Goal: Task Accomplishment & Management: Manage account settings

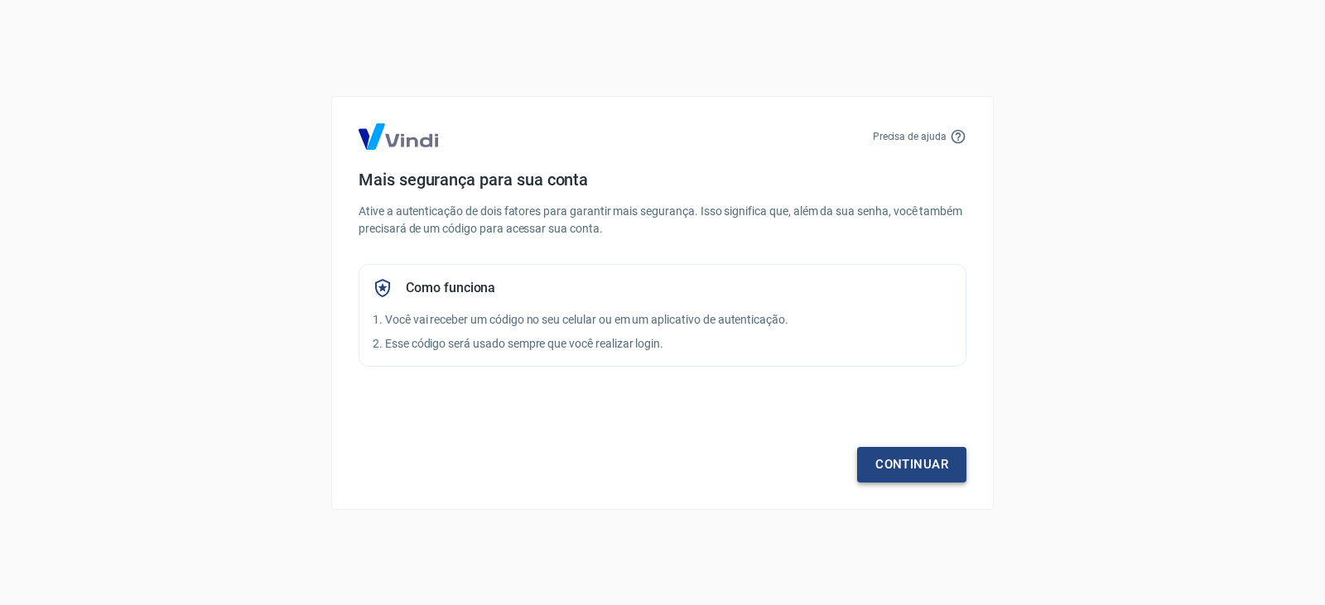
click at [891, 460] on link "Continuar" at bounding box center [911, 464] width 109 height 35
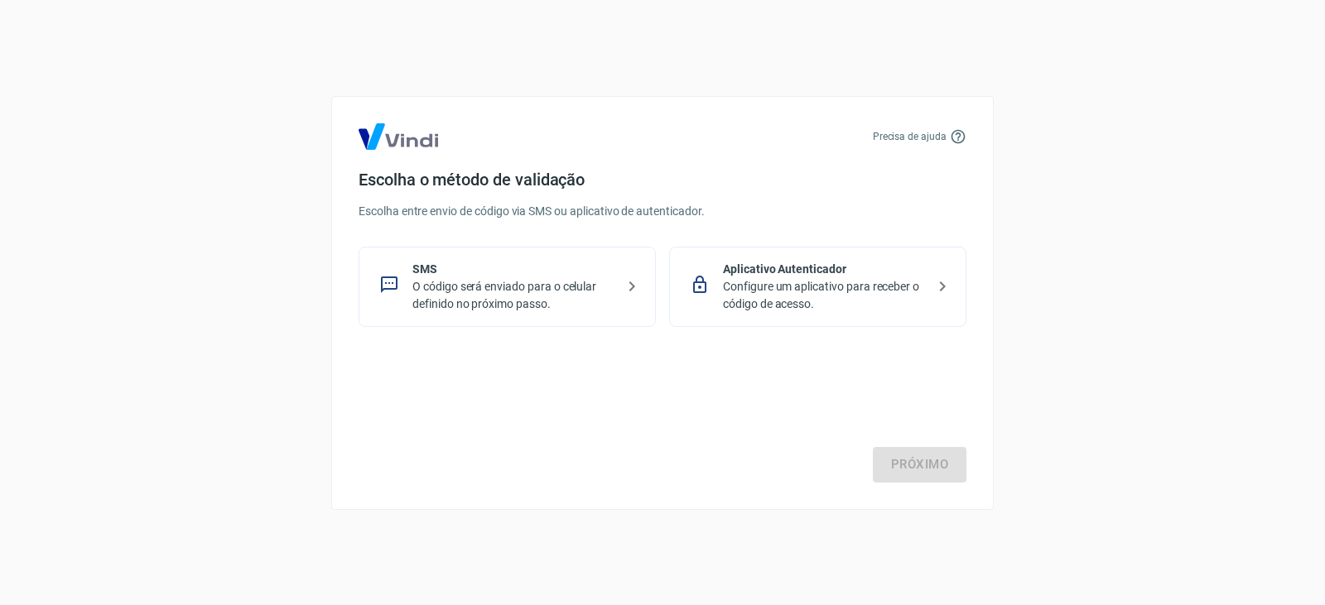
click at [632, 291] on icon at bounding box center [632, 286] width 20 height 20
click at [946, 474] on link "Próximo" at bounding box center [920, 464] width 94 height 35
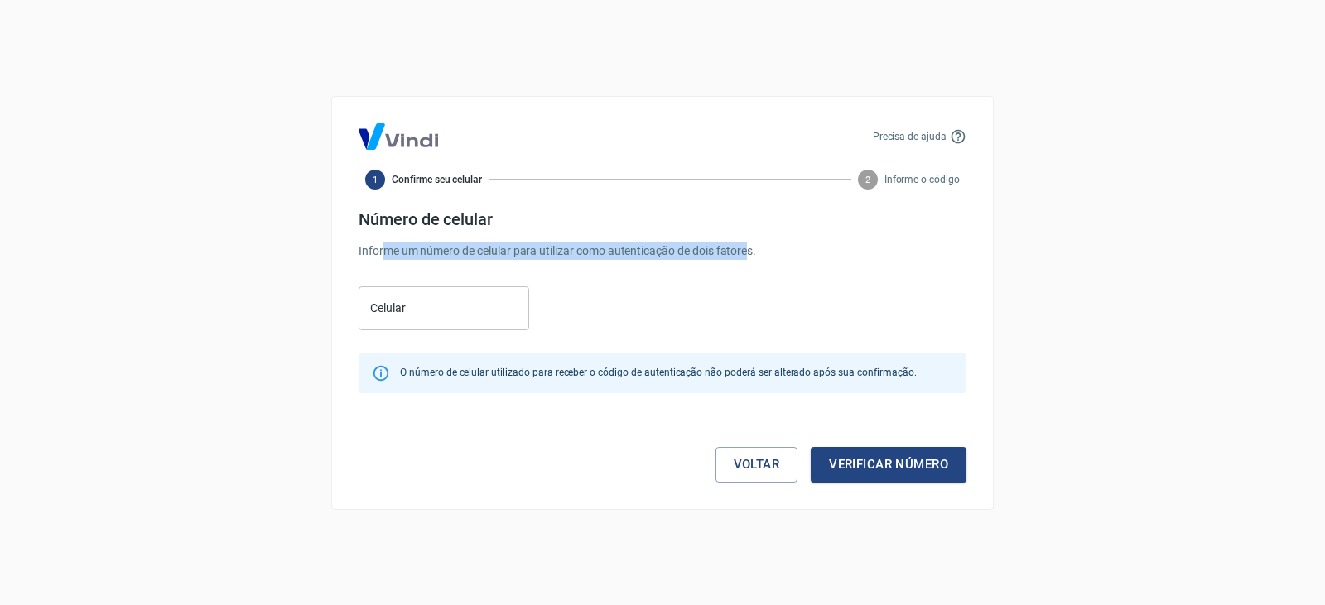
drag, startPoint x: 381, startPoint y: 252, endPoint x: 759, endPoint y: 256, distance: 378.3
click at [758, 256] on p "Informe um número de celular para utilizar como autenticação de dois fatores." at bounding box center [662, 251] width 608 height 17
click at [737, 256] on p "Informe um número de celular para utilizar como autenticação de dois fatores." at bounding box center [662, 251] width 608 height 17
click at [467, 313] on input "Celular" at bounding box center [443, 308] width 171 height 44
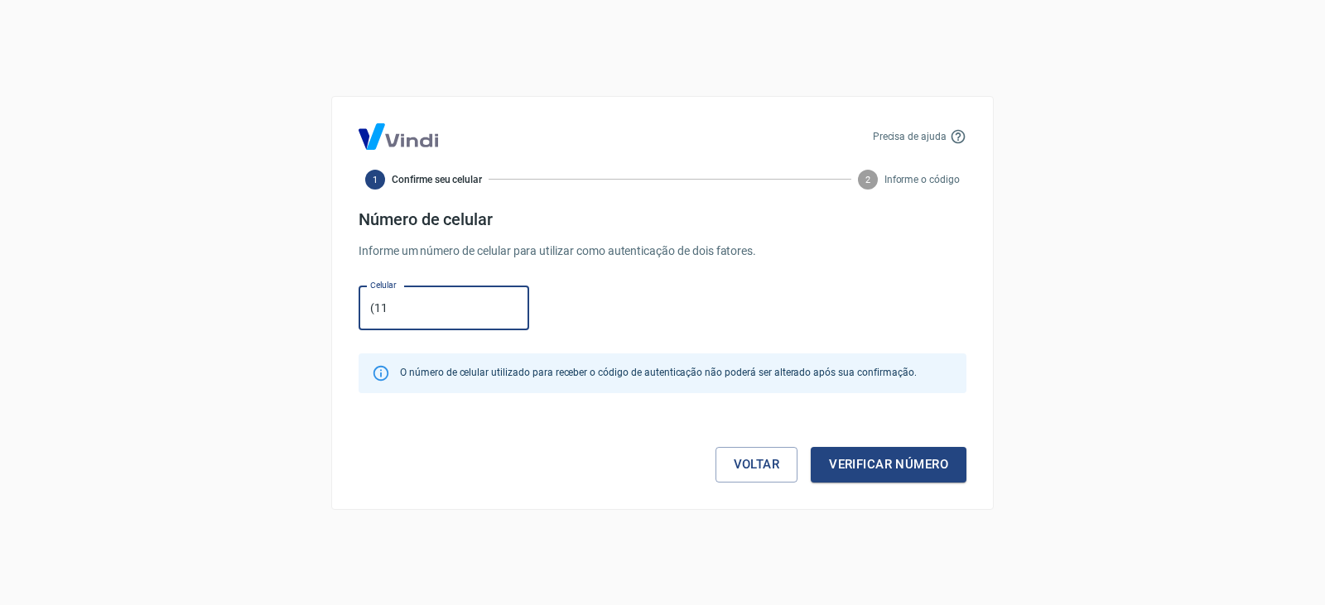
type input "(11) 91375-0566"
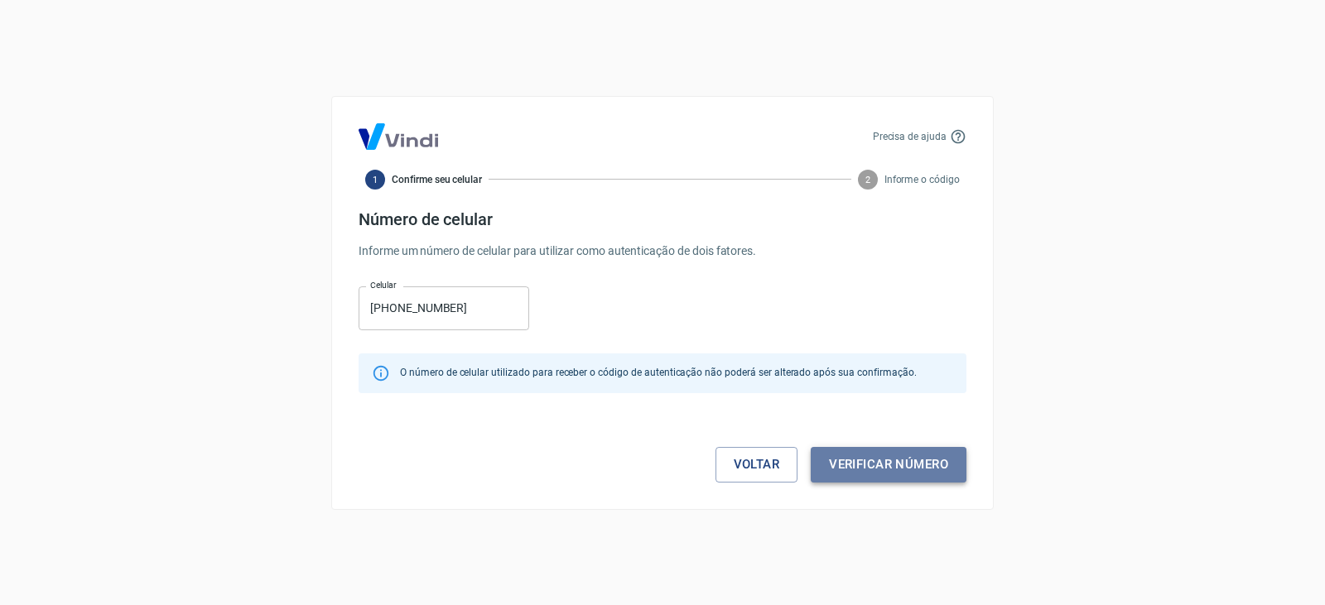
click at [921, 470] on button "Verificar número" at bounding box center [888, 464] width 156 height 35
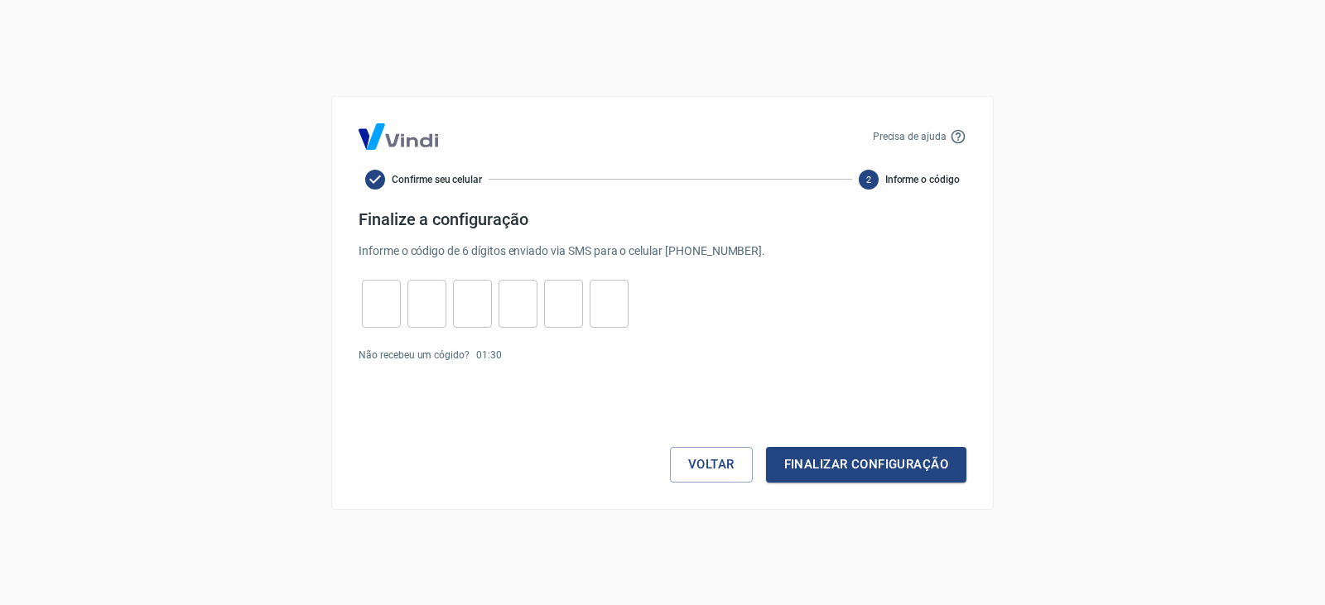
click at [382, 293] on input "tel" at bounding box center [381, 304] width 39 height 36
type input "4"
type input "6"
type input "7"
type input "8"
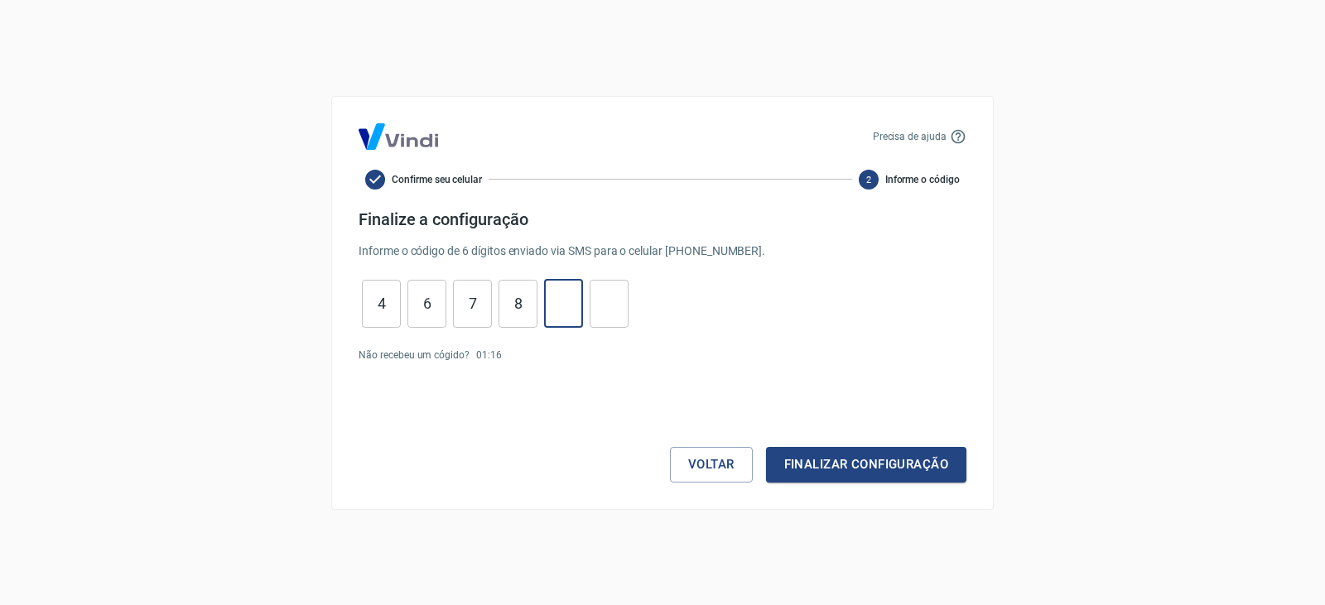
type input "1"
type input "7"
click at [843, 459] on button "Finalizar configuração" at bounding box center [866, 464] width 200 height 35
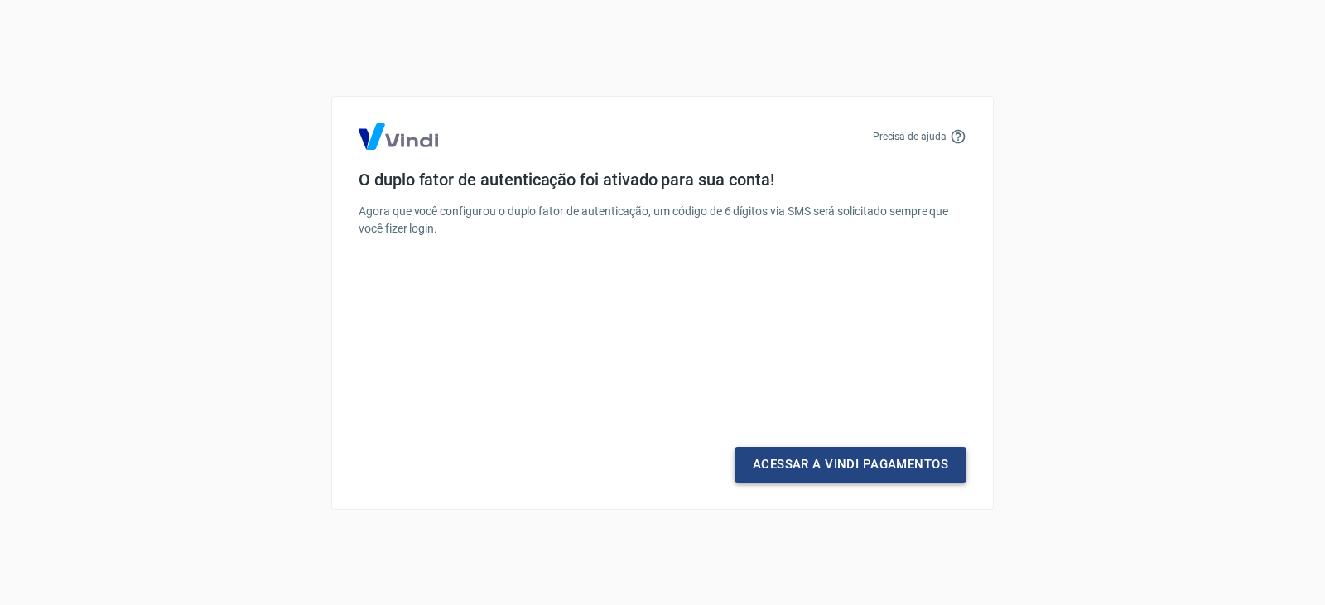
click at [825, 465] on link "Acessar a Vindi Pagamentos" at bounding box center [850, 464] width 232 height 35
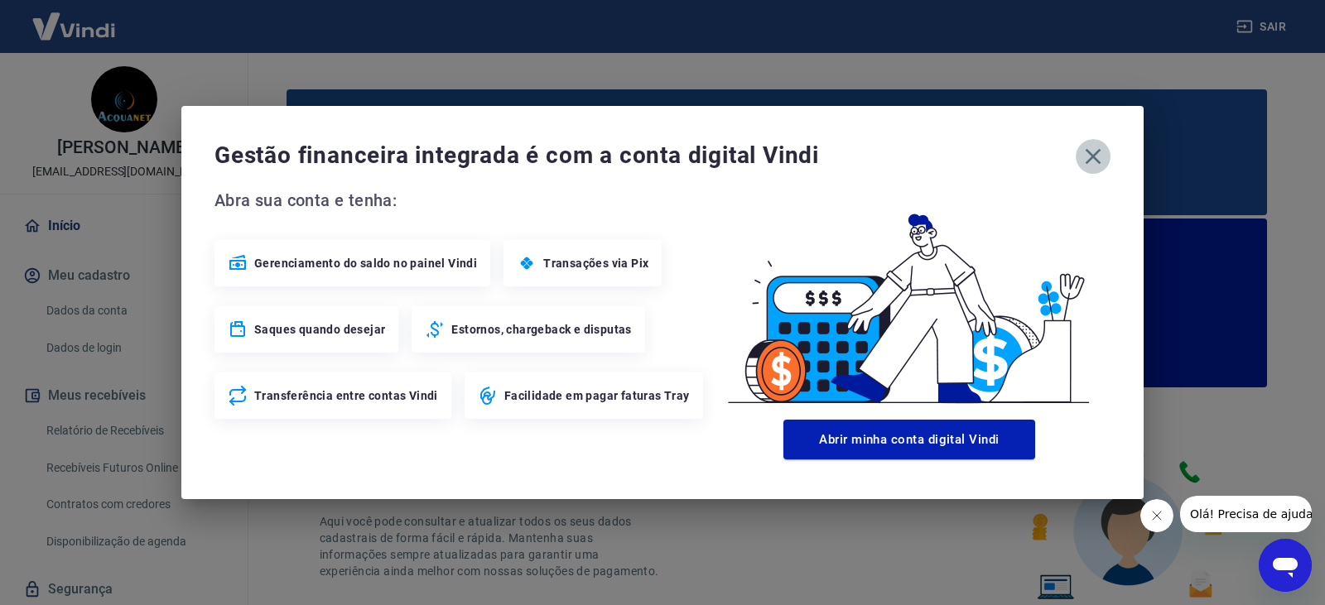
click at [1093, 149] on icon "button" at bounding box center [1092, 156] width 26 height 26
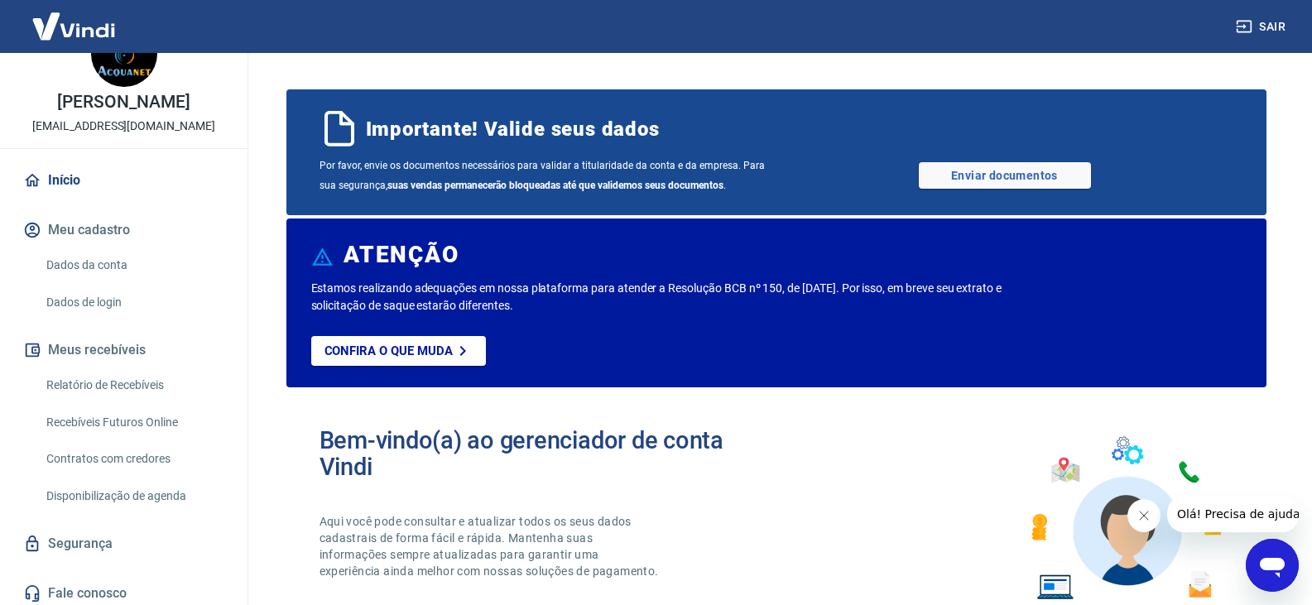
scroll to position [70, 0]
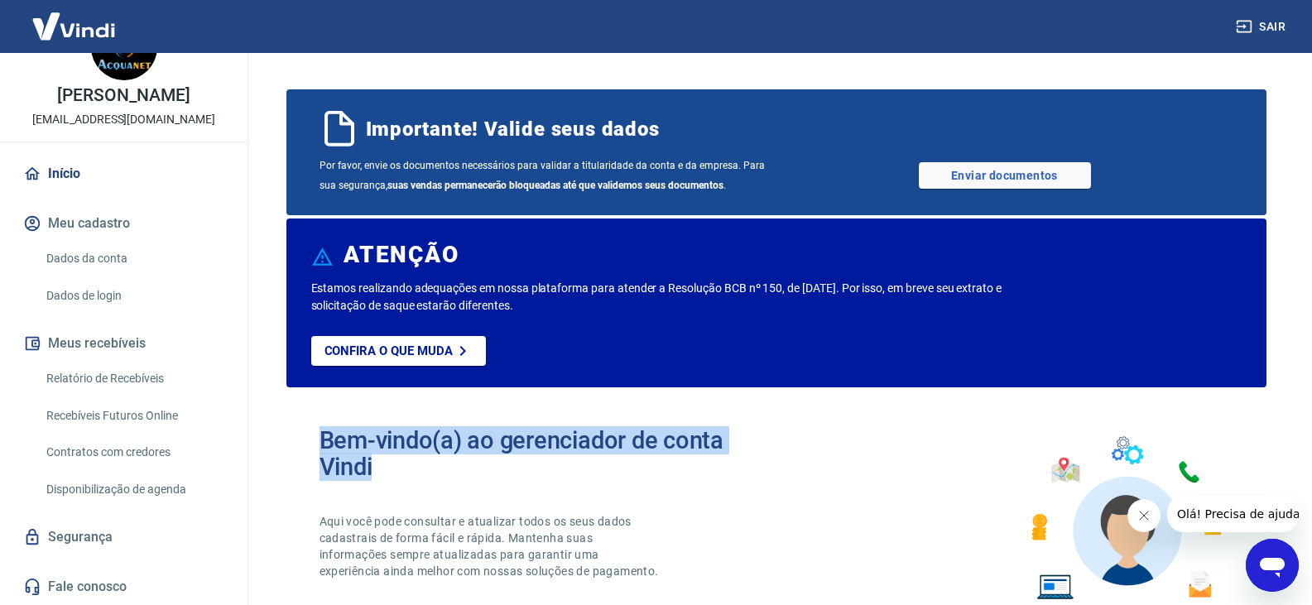
drag, startPoint x: 394, startPoint y: 466, endPoint x: 324, endPoint y: 439, distance: 75.5
click at [324, 439] on h2 "Bem-vindo(a) ao gerenciador de conta Vindi" at bounding box center [548, 453] width 457 height 53
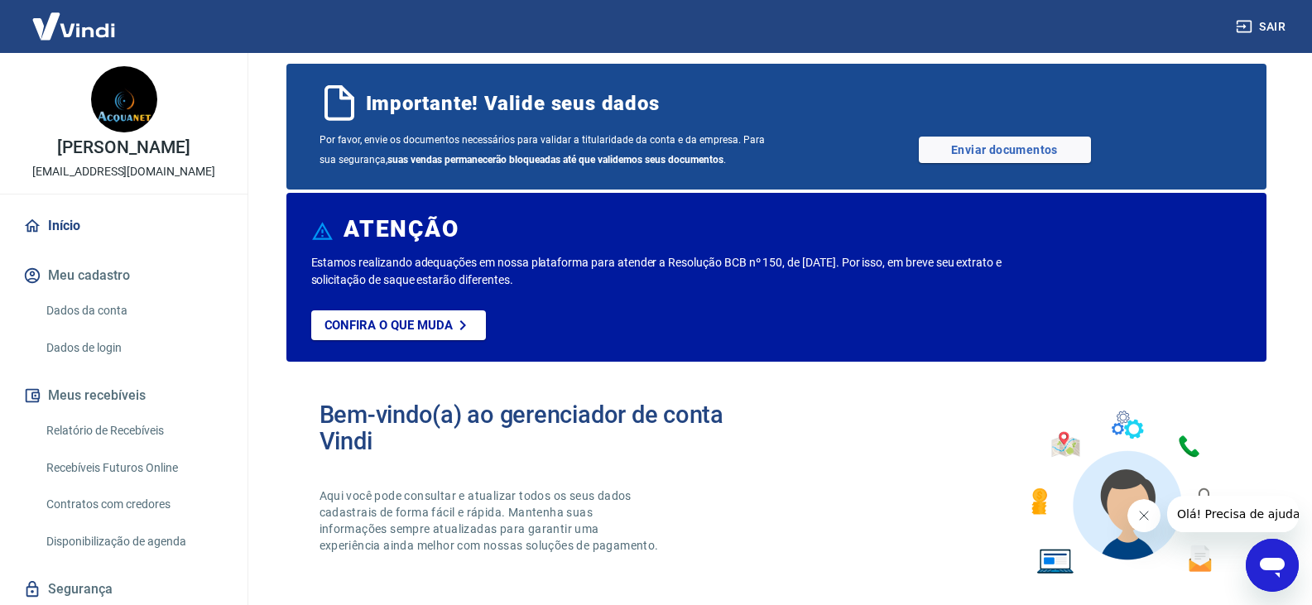
scroll to position [0, 0]
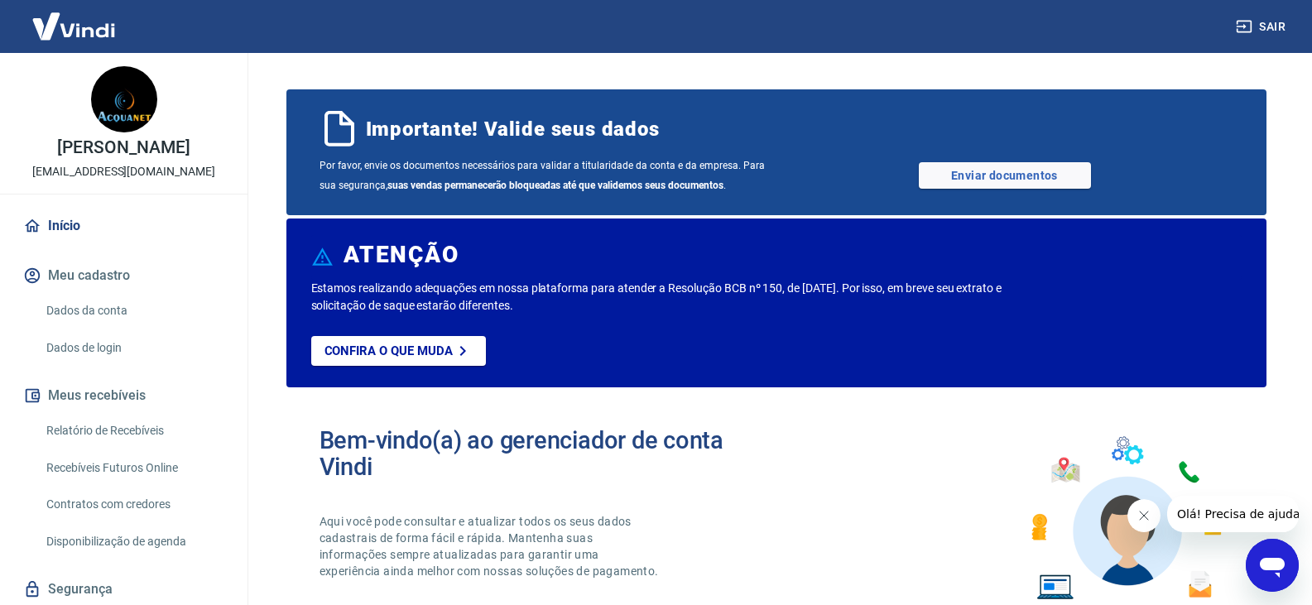
click at [124, 446] on link "Relatório de Recebíveis" at bounding box center [134, 431] width 188 height 34
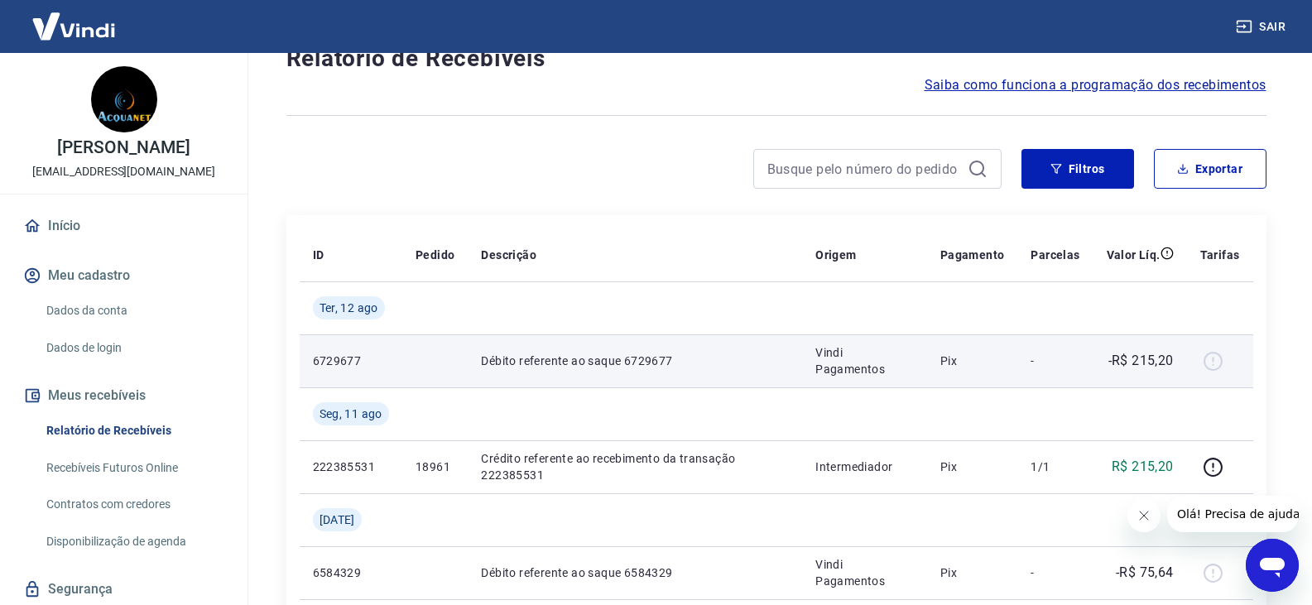
scroll to position [166, 0]
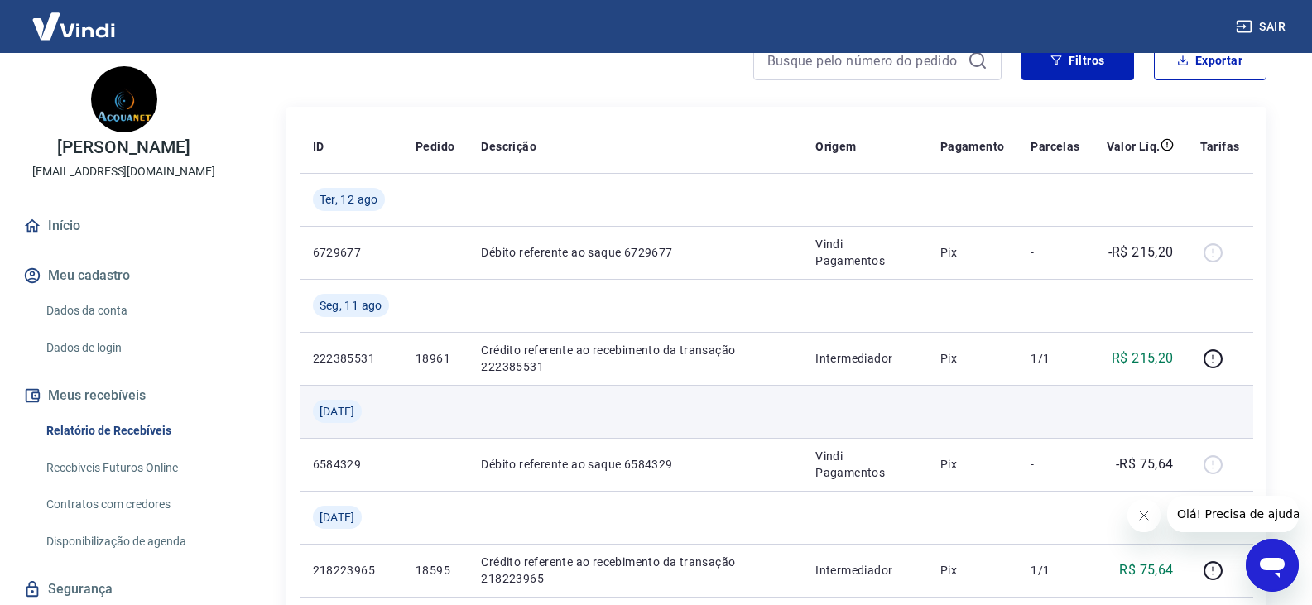
click at [355, 411] on span "Ter, 15 jul" at bounding box center [338, 411] width 36 height 17
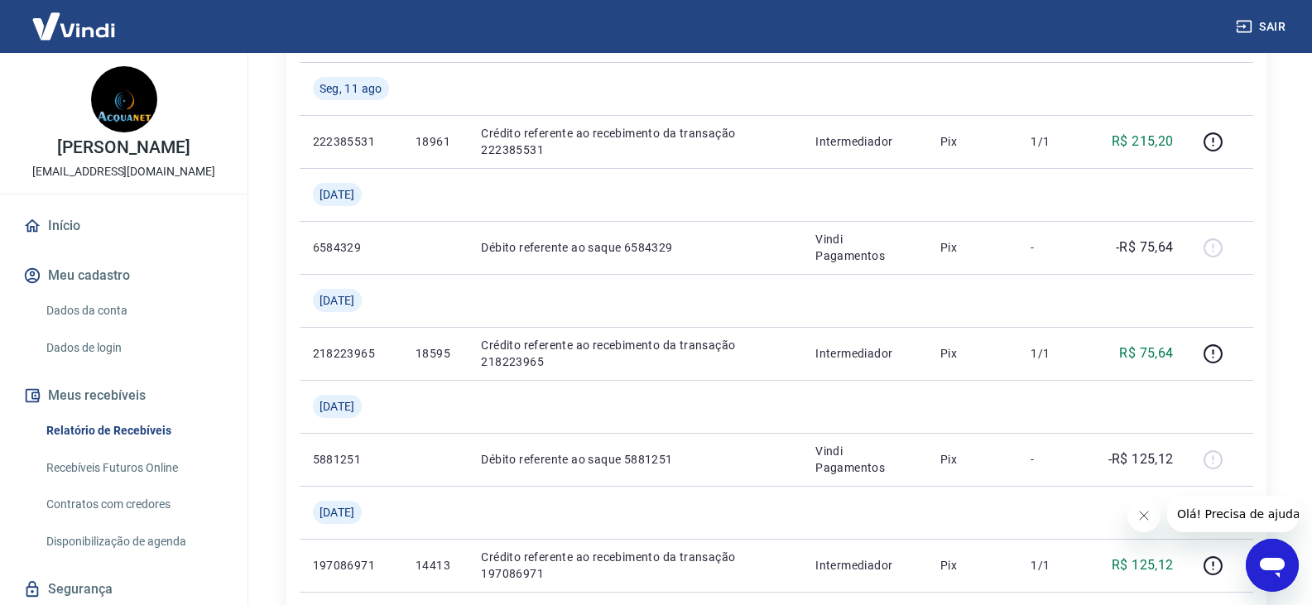
scroll to position [83, 0]
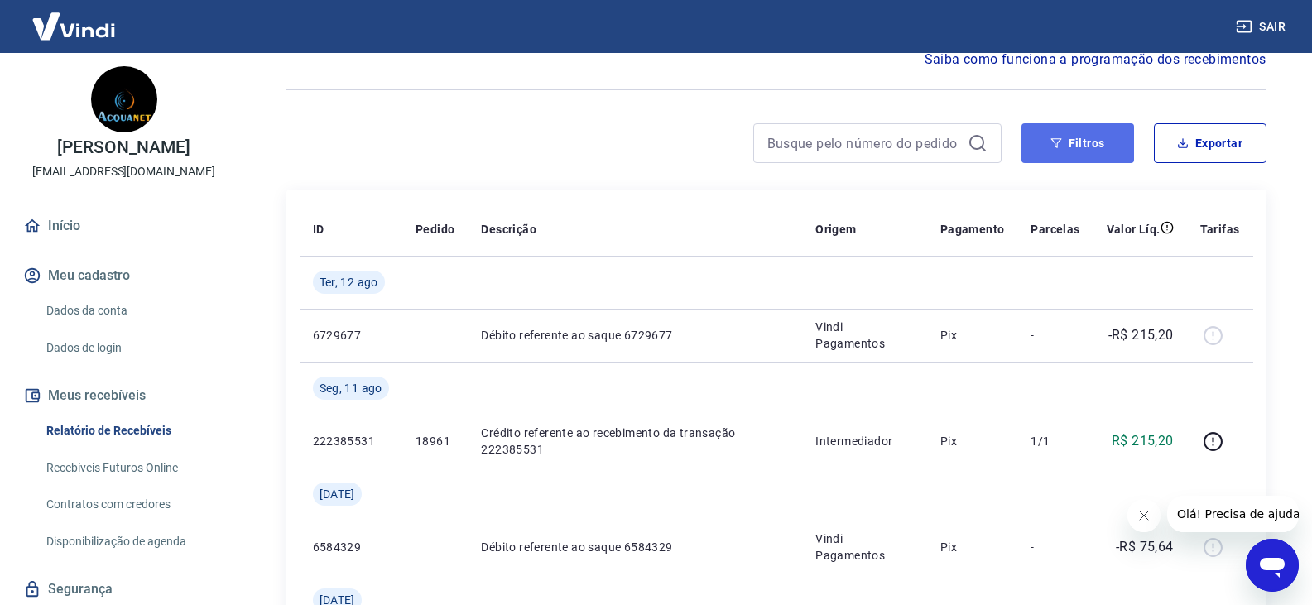
click at [1123, 161] on button "Filtros" at bounding box center [1078, 143] width 113 height 40
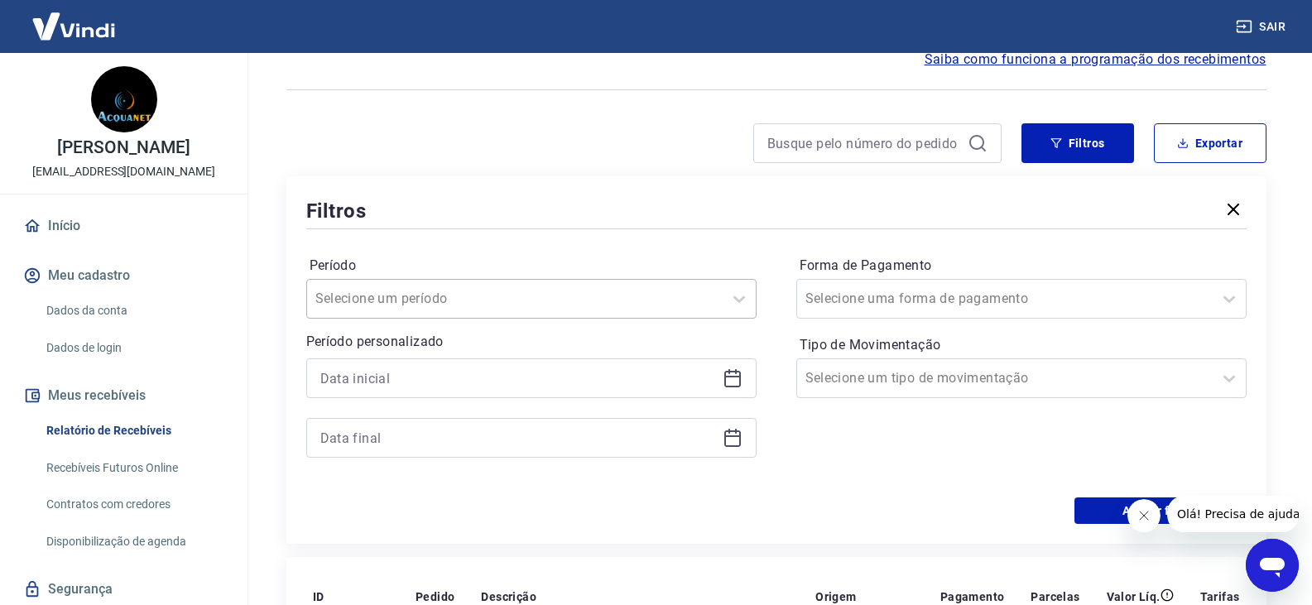
click at [416, 308] on input "Período" at bounding box center [398, 299] width 167 height 20
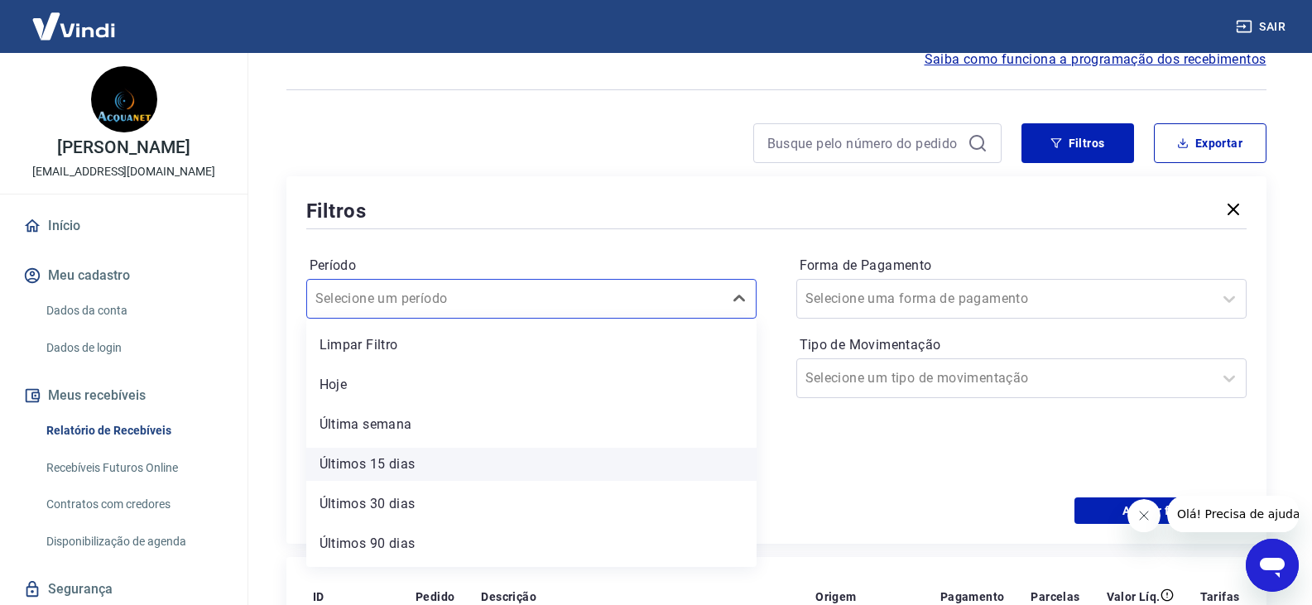
click at [421, 459] on div "Últimos 15 dias" at bounding box center [531, 464] width 450 height 33
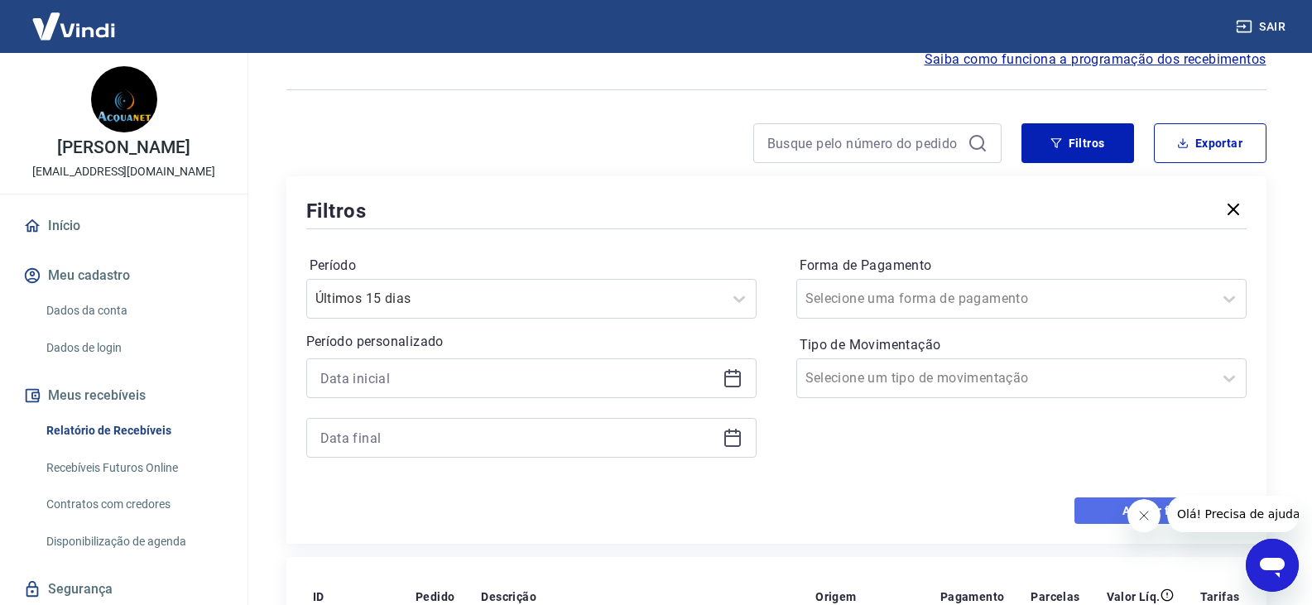
click at [1094, 510] on button "Aplicar filtros" at bounding box center [1161, 511] width 172 height 26
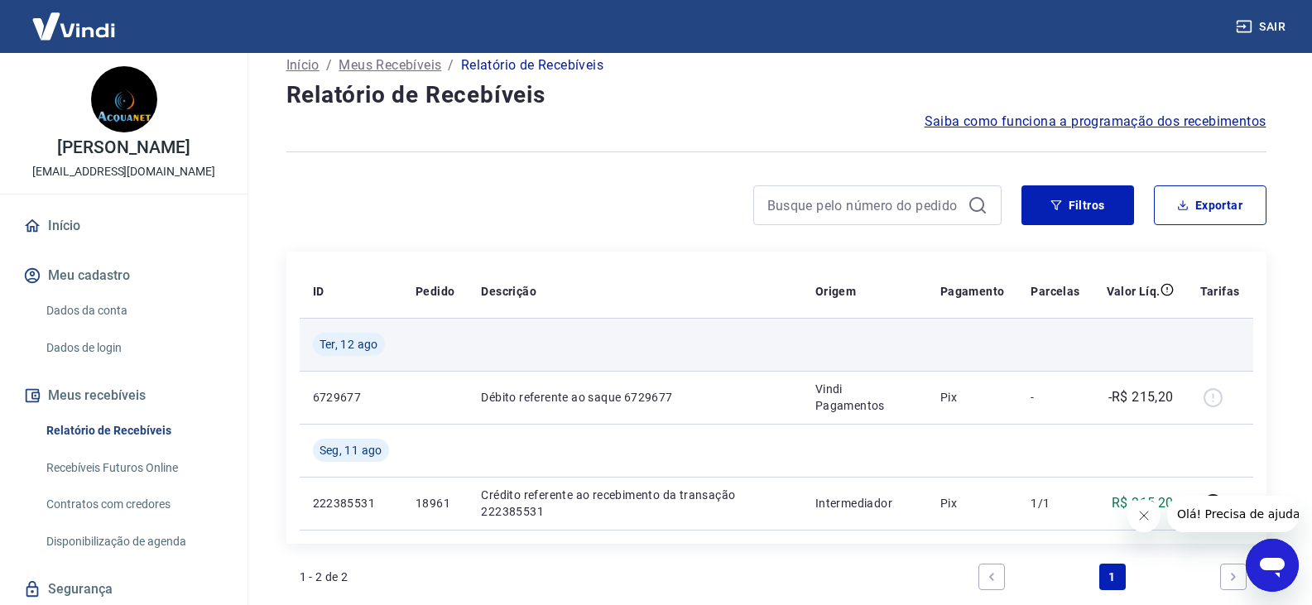
scroll to position [218, 0]
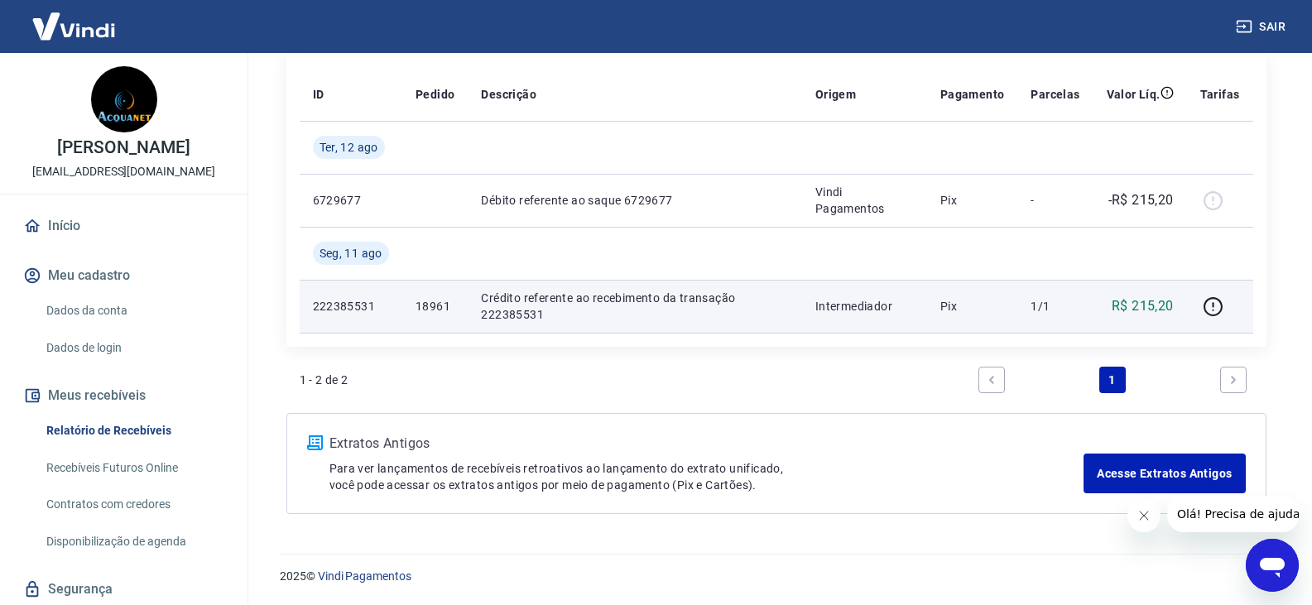
click at [444, 316] on td "18961" at bounding box center [434, 306] width 65 height 53
click at [440, 310] on p "18961" at bounding box center [435, 306] width 39 height 17
copy p "18961"
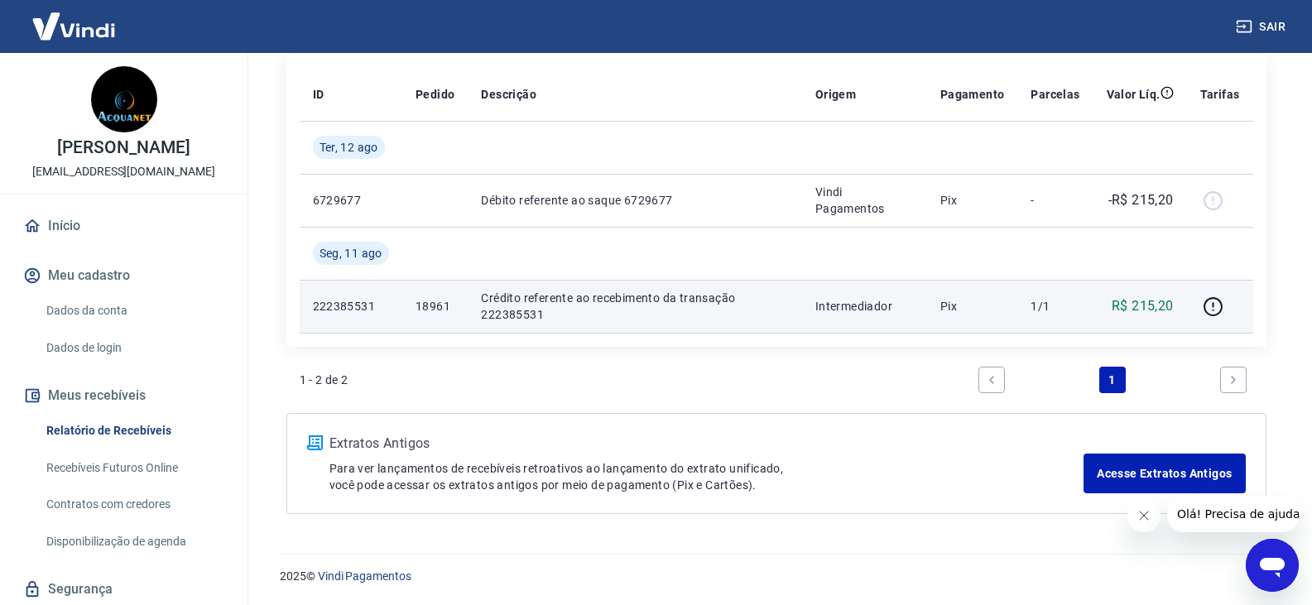
click at [358, 305] on p "222385531" at bounding box center [351, 306] width 76 height 17
click at [421, 309] on p "18961" at bounding box center [435, 306] width 39 height 17
copy p "18961"
click at [1041, 298] on p "1/1" at bounding box center [1055, 306] width 49 height 17
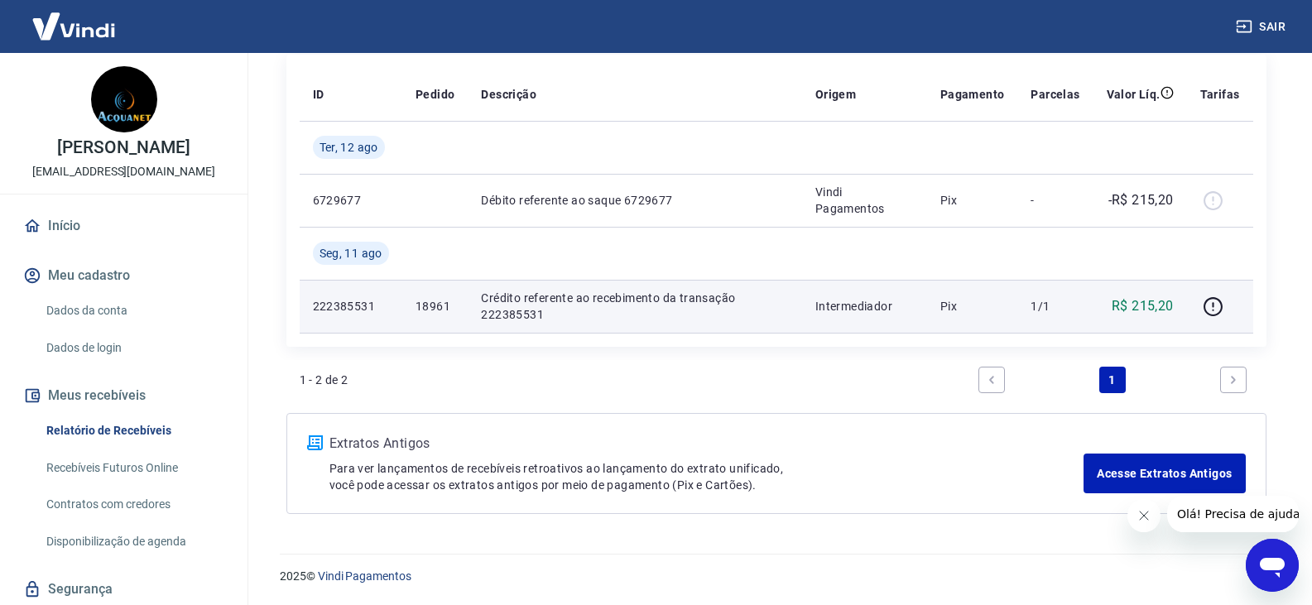
click at [528, 307] on p "Crédito referente ao recebimento da transação 222385531" at bounding box center [634, 306] width 307 height 33
click at [452, 307] on p "18961" at bounding box center [435, 306] width 39 height 17
click at [417, 302] on p "18961" at bounding box center [435, 306] width 39 height 17
copy p "18961"
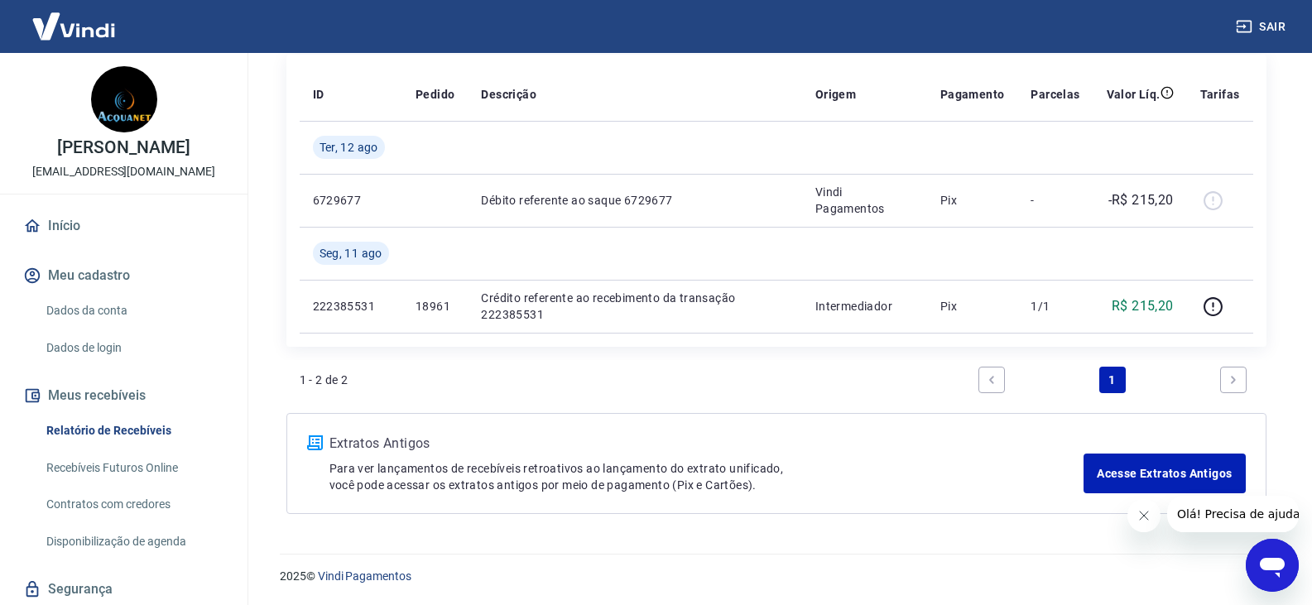
click at [605, 544] on div "2025 © Vindi Pagamentos" at bounding box center [776, 569] width 1032 height 71
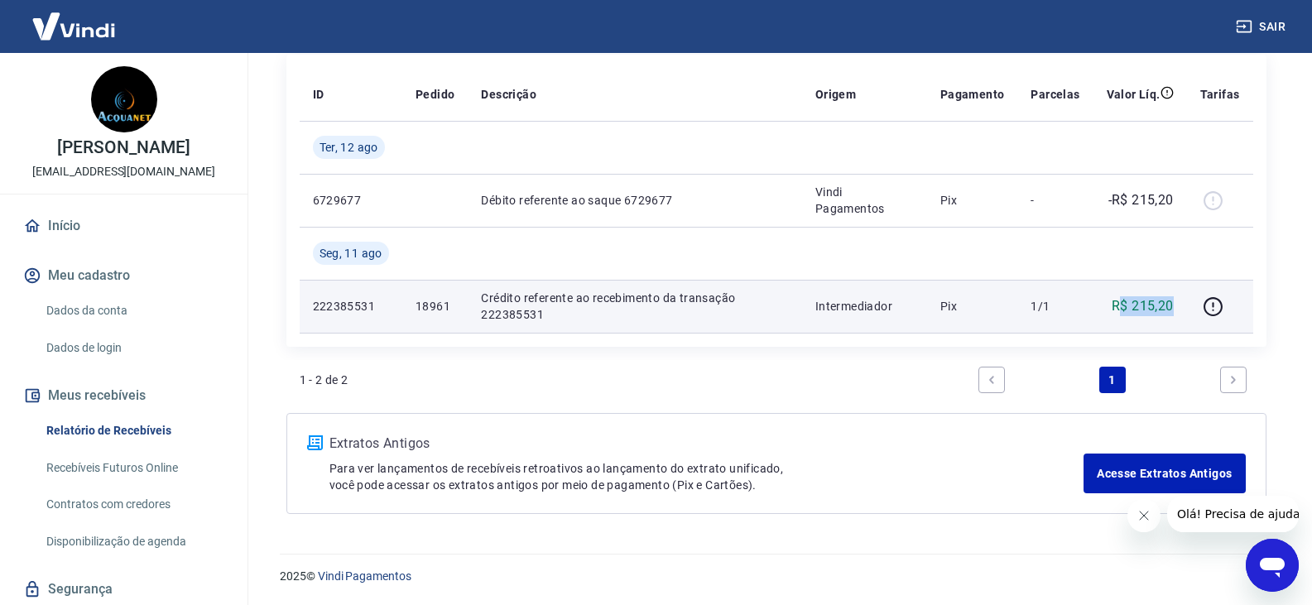
drag, startPoint x: 1125, startPoint y: 307, endPoint x: 1176, endPoint y: 306, distance: 51.3
click at [1176, 307] on td "R$ 215,20" at bounding box center [1141, 306] width 94 height 53
click at [430, 302] on p "18961" at bounding box center [435, 306] width 39 height 17
copy p "18961"
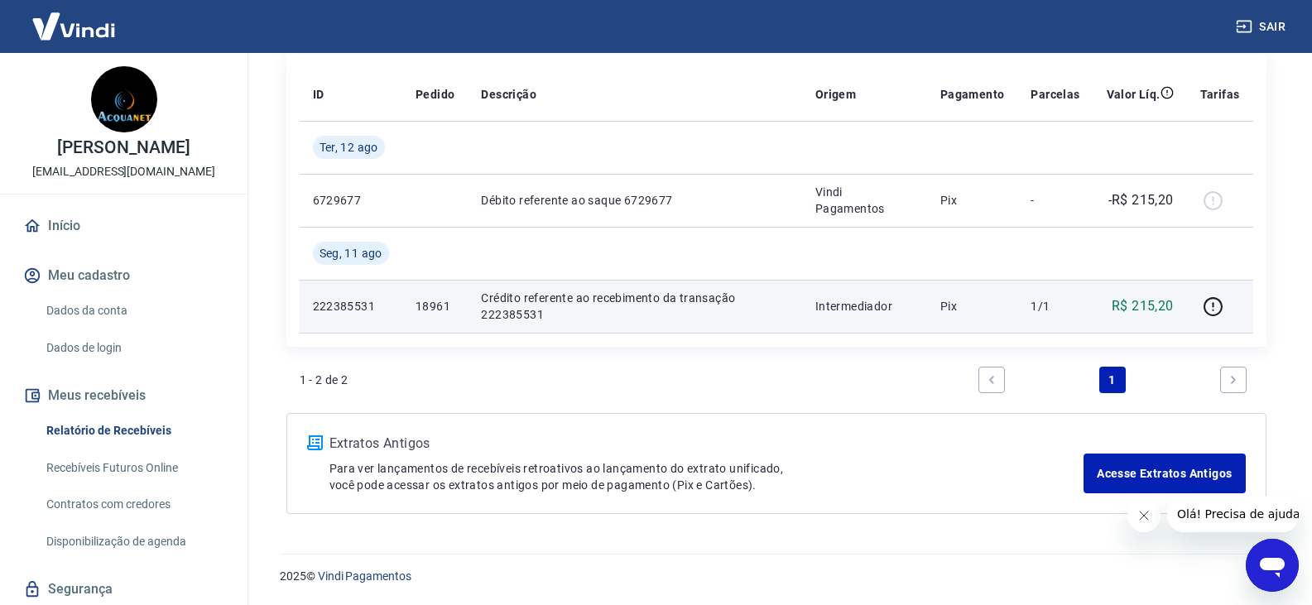
click at [363, 305] on p "222385531" at bounding box center [351, 306] width 76 height 17
click at [1219, 305] on icon "button" at bounding box center [1213, 306] width 21 height 21
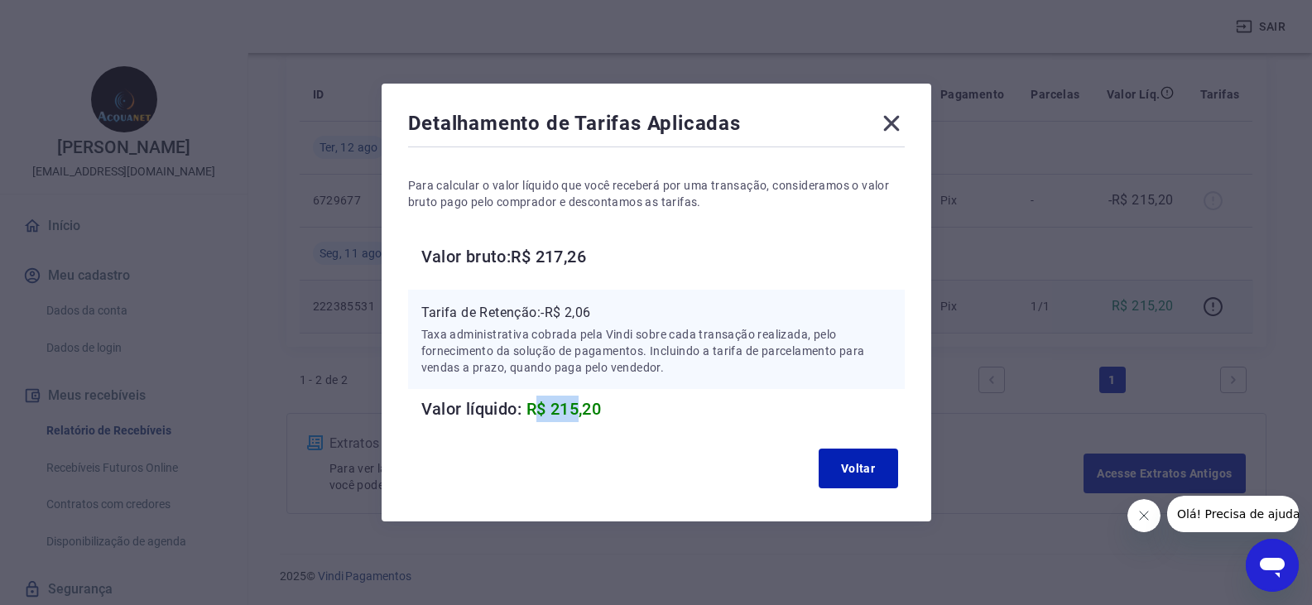
drag, startPoint x: 643, startPoint y: 410, endPoint x: 655, endPoint y: 409, distance: 11.6
click at [659, 410] on h6 "Valor líquido: R$ 215,20" at bounding box center [662, 409] width 483 height 26
click at [589, 408] on span "R$ 215,20" at bounding box center [564, 409] width 75 height 20
click at [868, 474] on button "Voltar" at bounding box center [858, 469] width 79 height 40
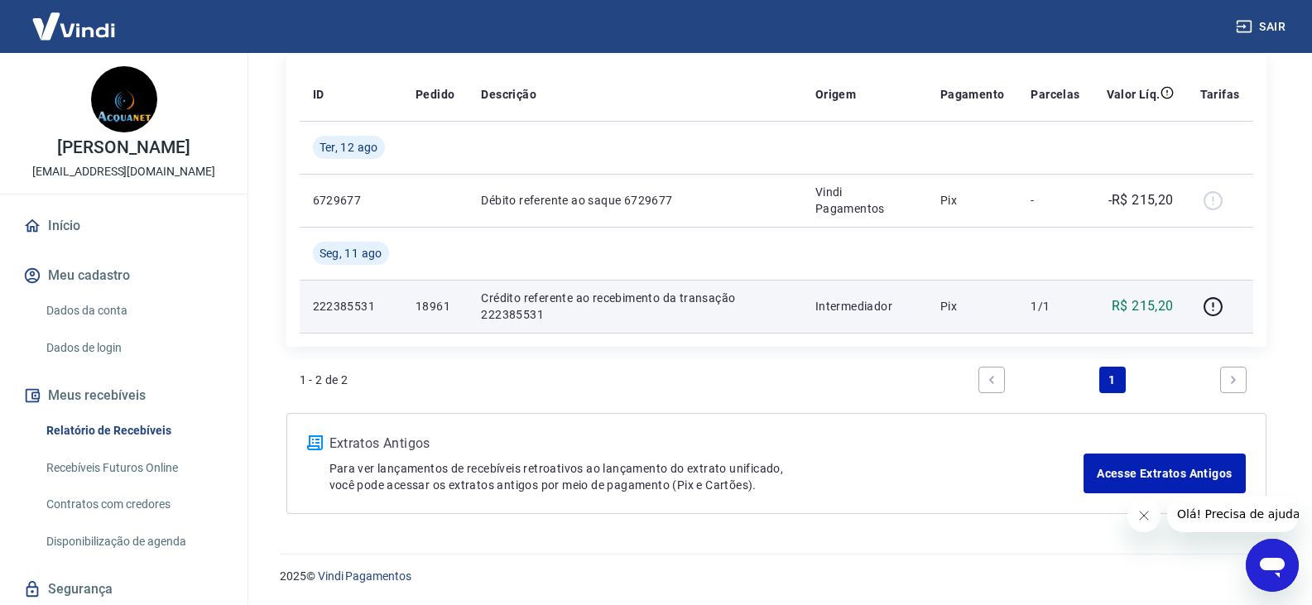
click at [432, 307] on p "18961" at bounding box center [435, 306] width 39 height 17
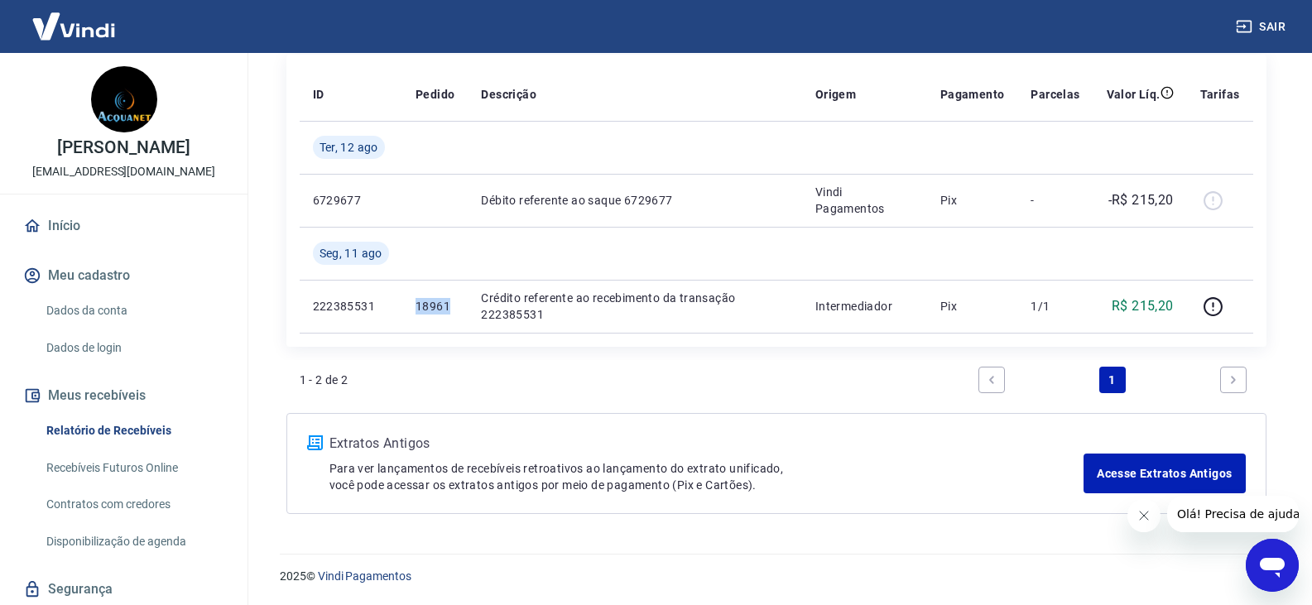
copy p "18961"
